Goal: Transaction & Acquisition: Purchase product/service

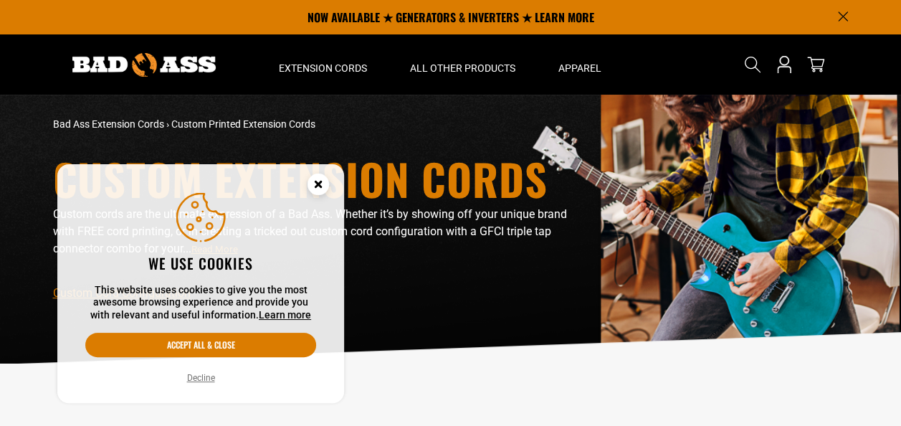
click at [317, 180] on circle "Cookie Consent" at bounding box center [317, 183] width 21 height 21
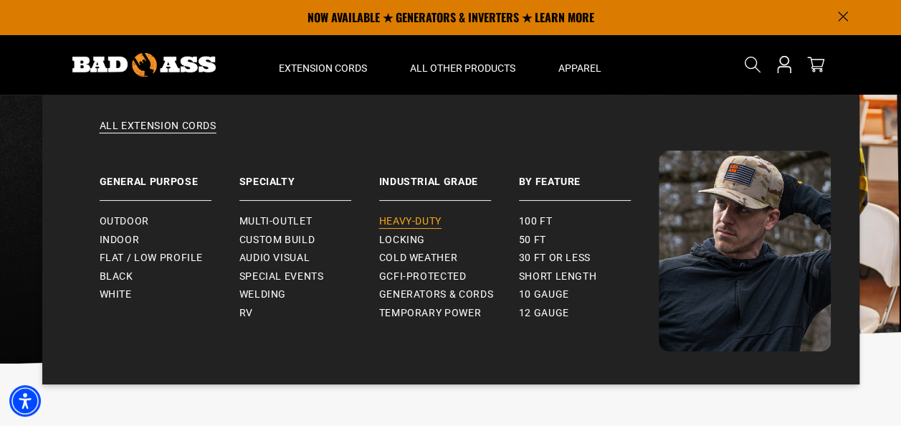
click at [426, 222] on span "Heavy-Duty" at bounding box center [410, 221] width 62 height 13
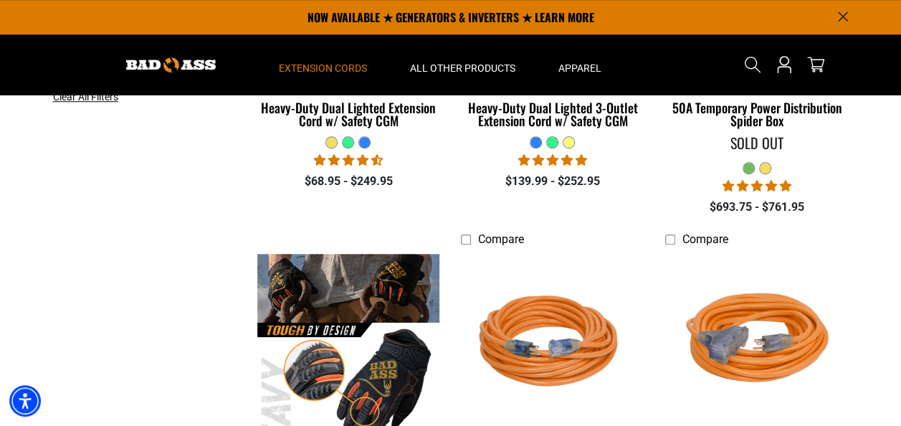
scroll to position [502, 0]
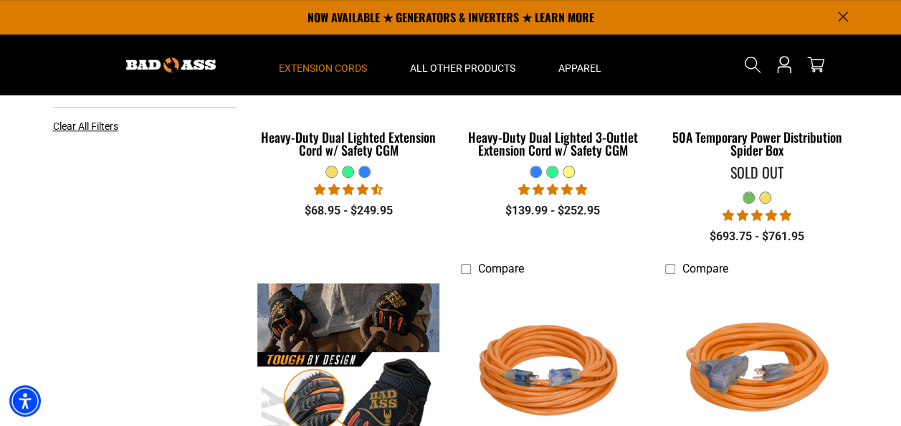
click at [345, 172] on div at bounding box center [347, 171] width 11 height 11
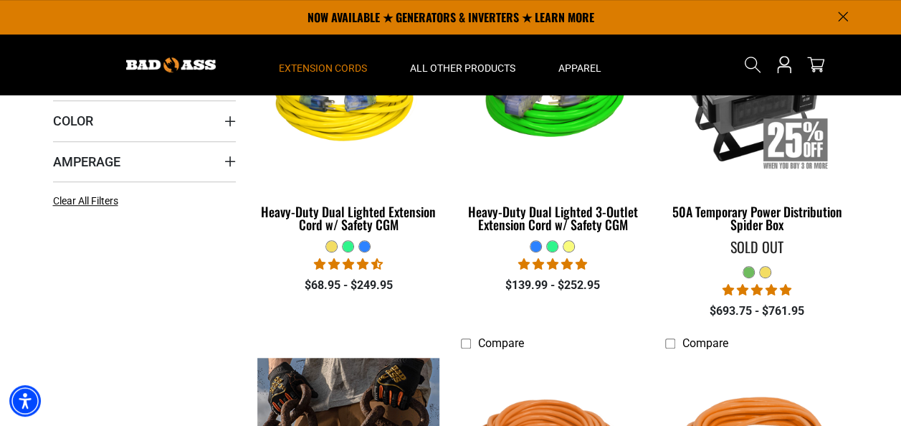
scroll to position [287, 0]
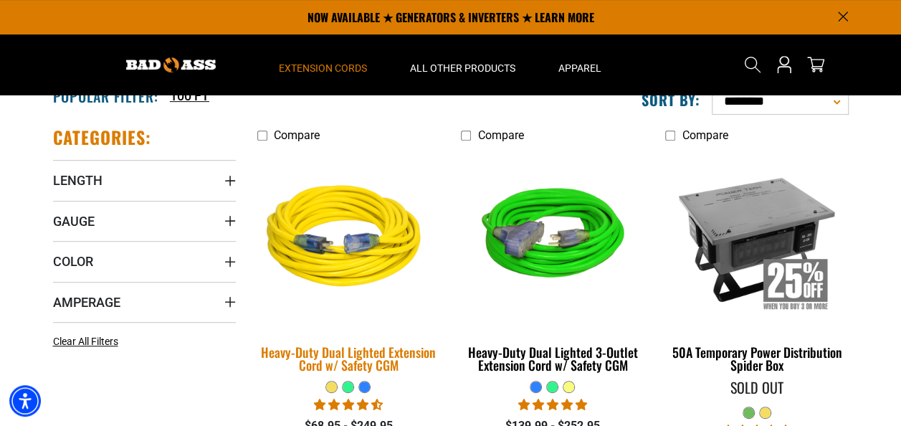
click at [332, 236] on img at bounding box center [348, 238] width 201 height 183
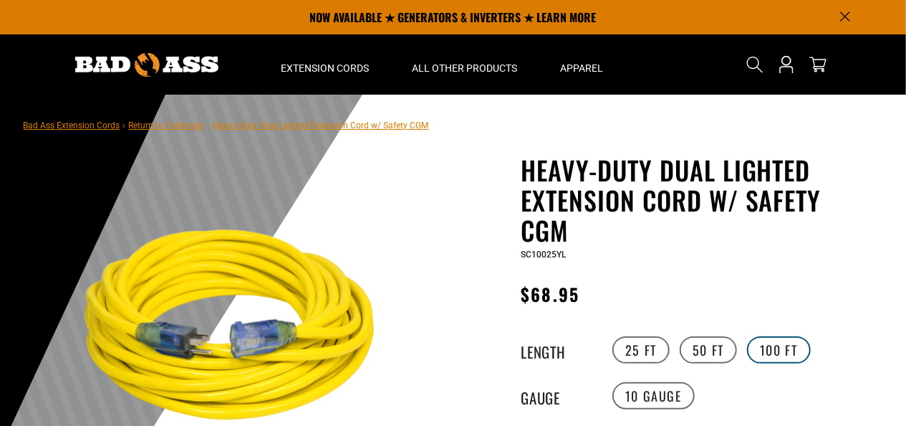
click at [770, 348] on label "100 FT" at bounding box center [779, 349] width 64 height 27
